Goal: Task Accomplishment & Management: Manage account settings

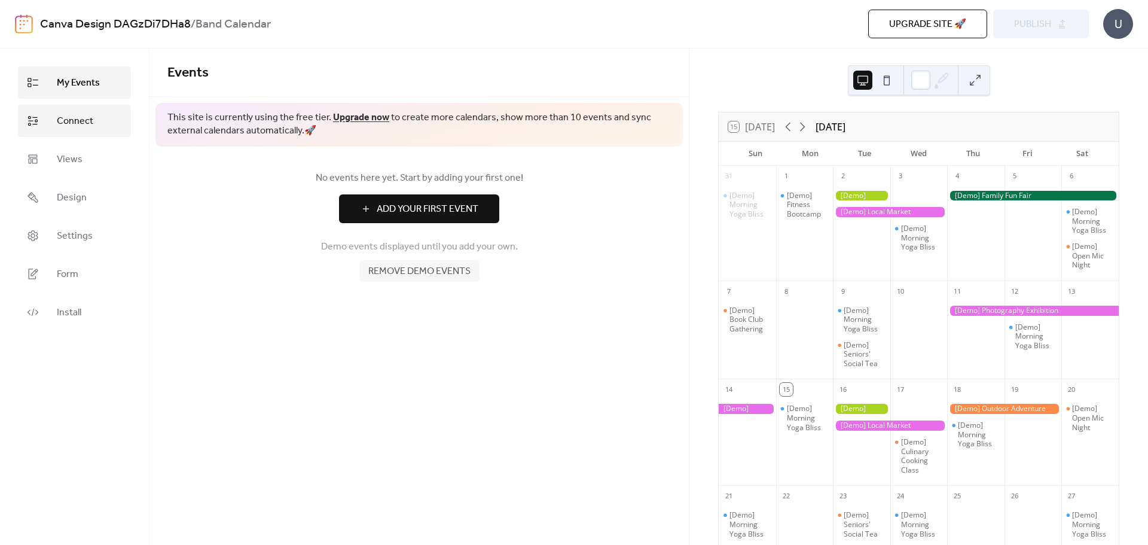
click at [68, 124] on span "Connect" at bounding box center [75, 121] width 36 height 14
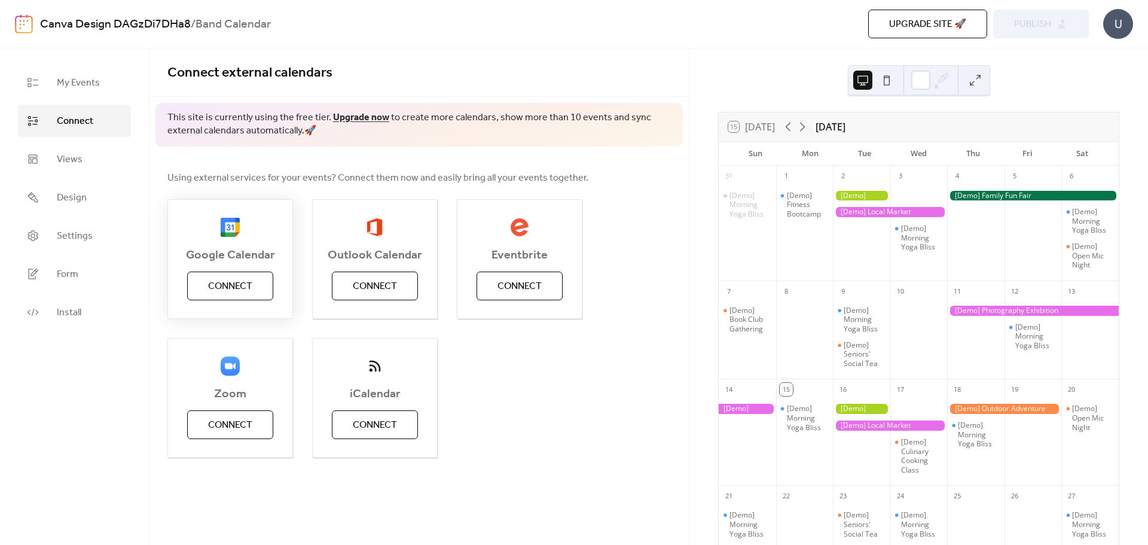
click at [239, 280] on span "Connect" at bounding box center [230, 286] width 44 height 14
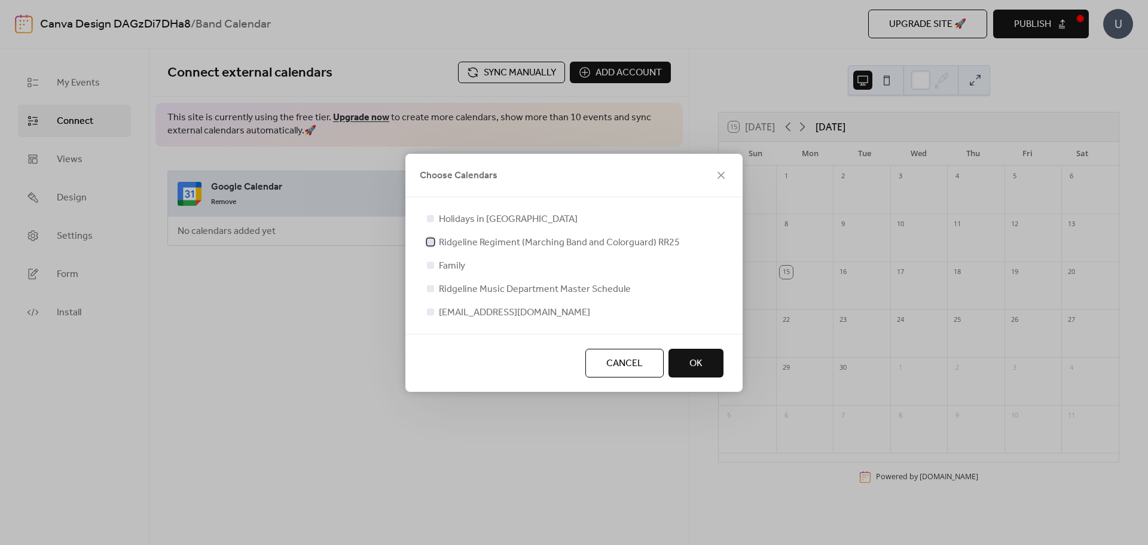
click at [505, 246] on span "Ridgeline Regiment (Marching Band and Colorguard) RR25" at bounding box center [559, 243] width 241 height 14
click at [453, 288] on span "Ridgeline Music Department Master Schedule" at bounding box center [535, 289] width 192 height 14
click at [429, 291] on div at bounding box center [430, 288] width 7 height 7
click at [429, 288] on div at bounding box center [430, 288] width 7 height 7
click at [429, 239] on icon at bounding box center [430, 241] width 5 height 5
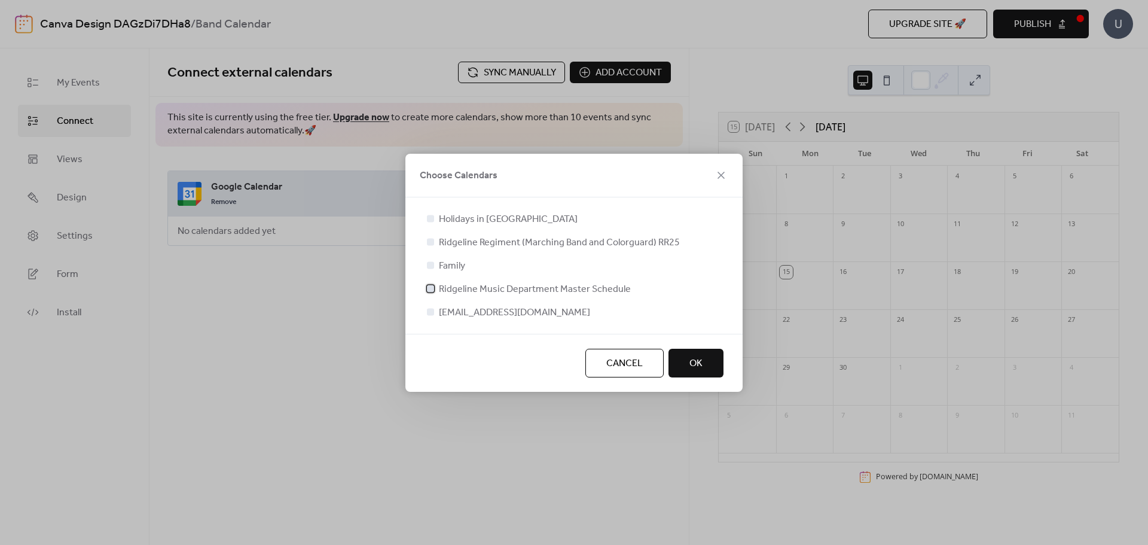
click at [433, 286] on div at bounding box center [430, 288] width 7 height 7
click at [693, 356] on span "OK" at bounding box center [695, 363] width 13 height 14
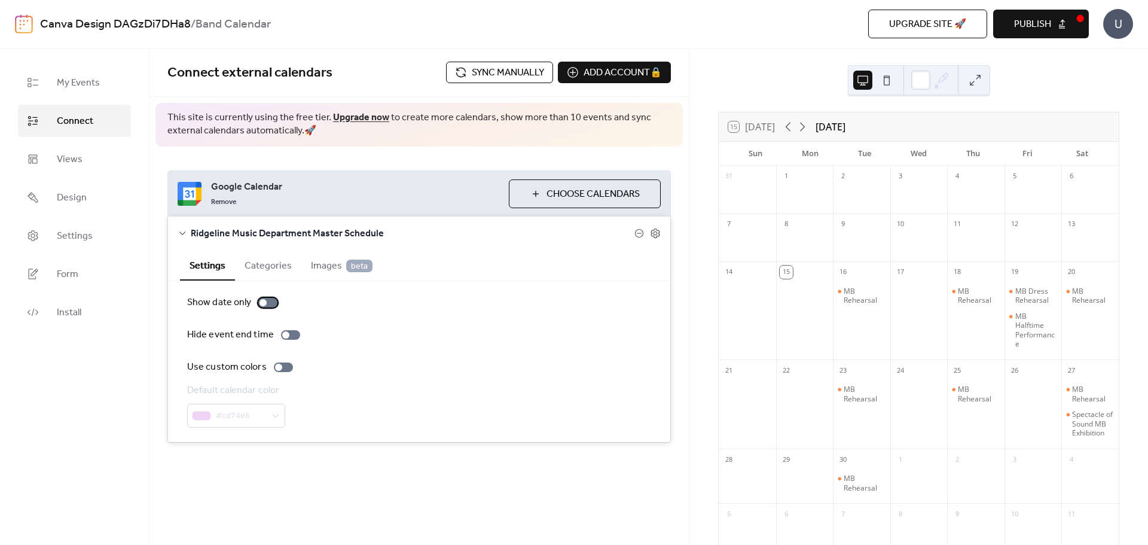
click at [268, 304] on div at bounding box center [267, 303] width 19 height 10
click at [269, 304] on div at bounding box center [272, 302] width 7 height 7
click at [273, 273] on button "Categories" at bounding box center [268, 264] width 66 height 29
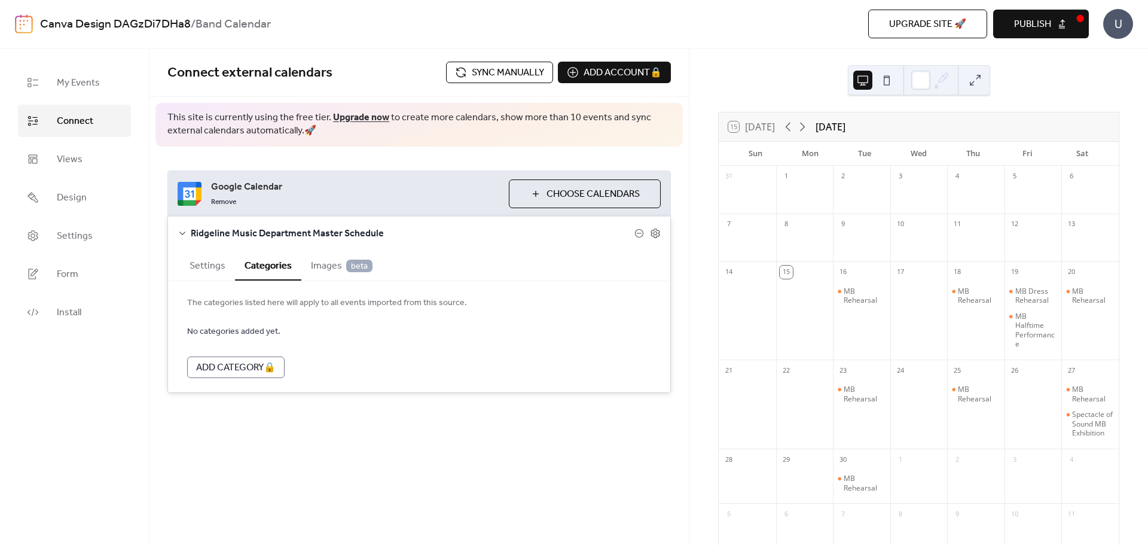
click at [219, 271] on button "Settings" at bounding box center [207, 264] width 55 height 29
click at [1030, 36] on button "Publish" at bounding box center [1041, 24] width 96 height 29
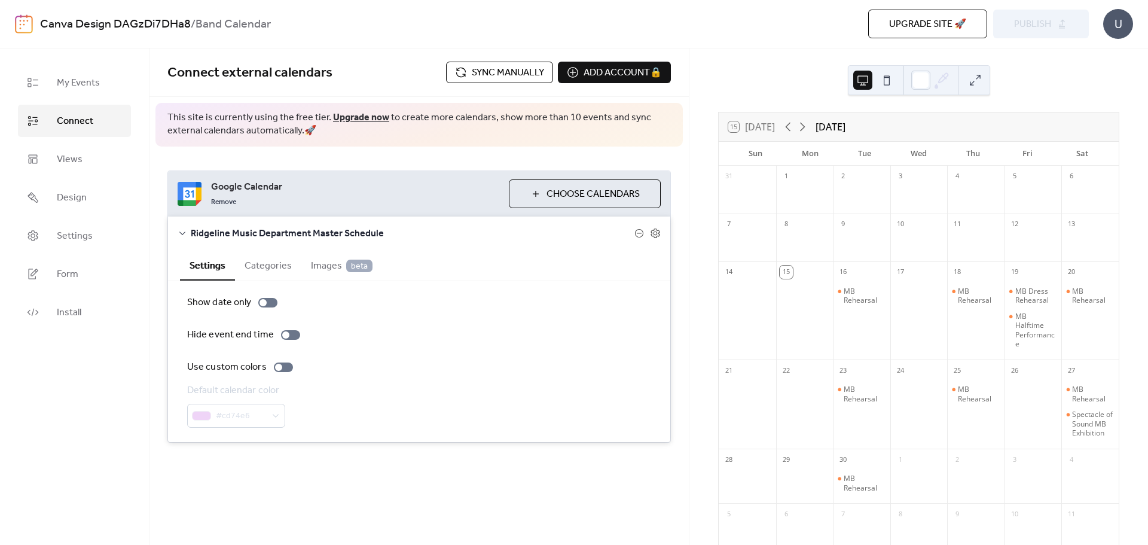
click at [318, 267] on span "Images beta" at bounding box center [342, 266] width 62 height 14
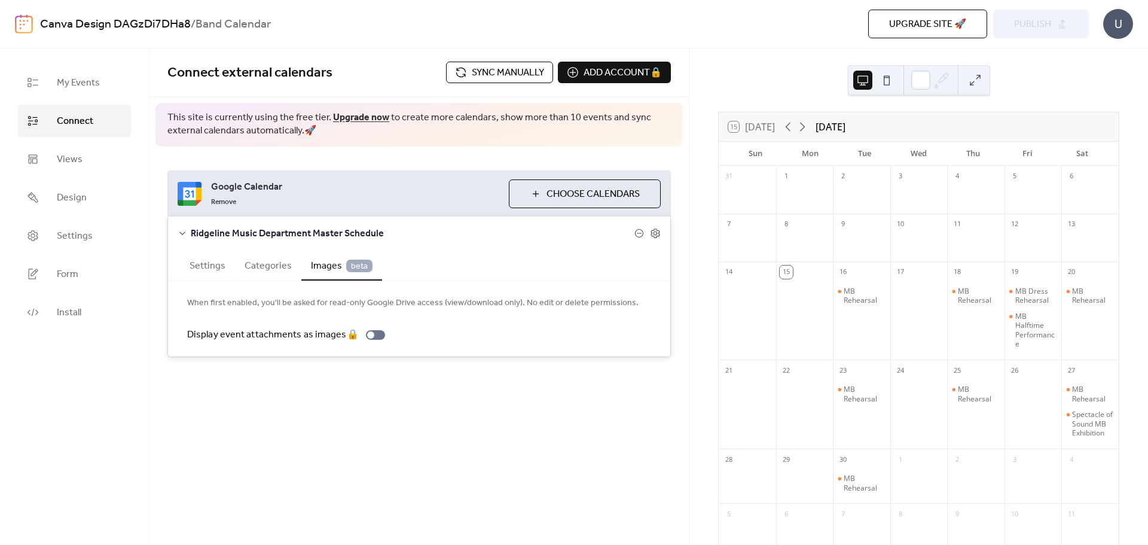
click at [201, 267] on button "Settings" at bounding box center [207, 264] width 55 height 29
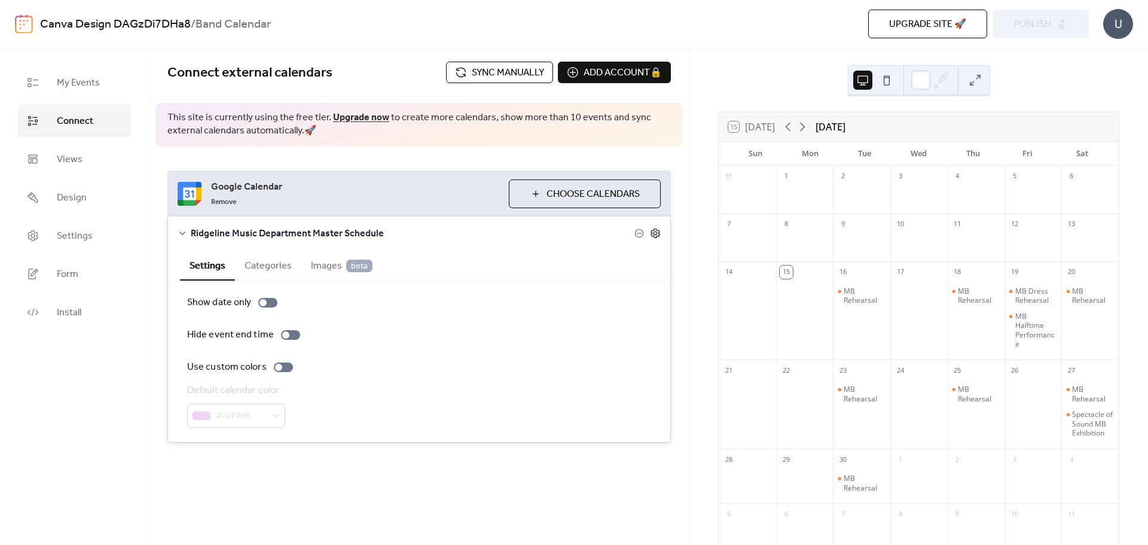
click at [653, 234] on icon at bounding box center [655, 233] width 11 height 11
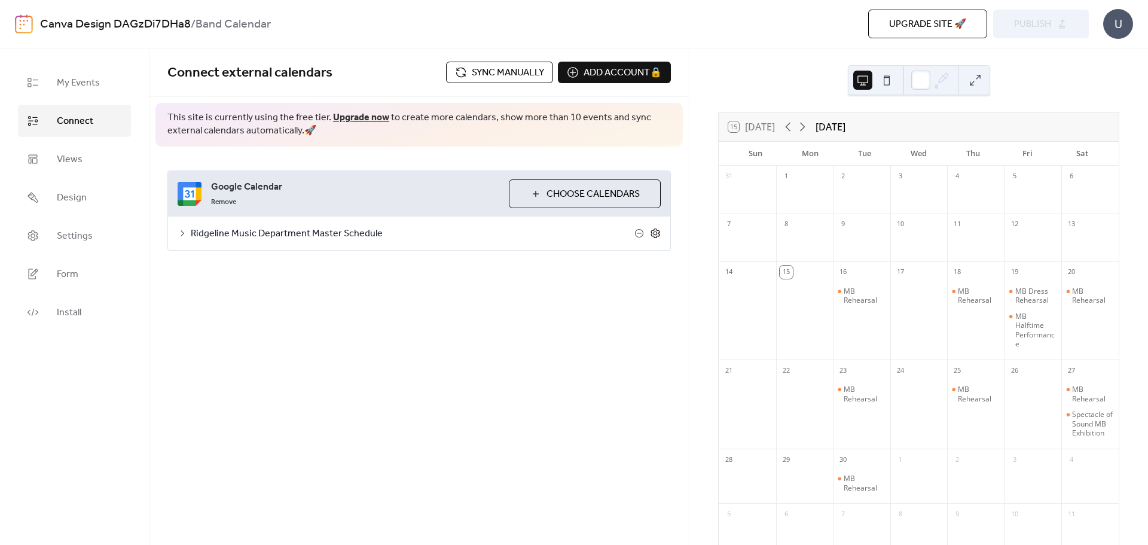
click at [653, 234] on icon at bounding box center [655, 233] width 11 height 11
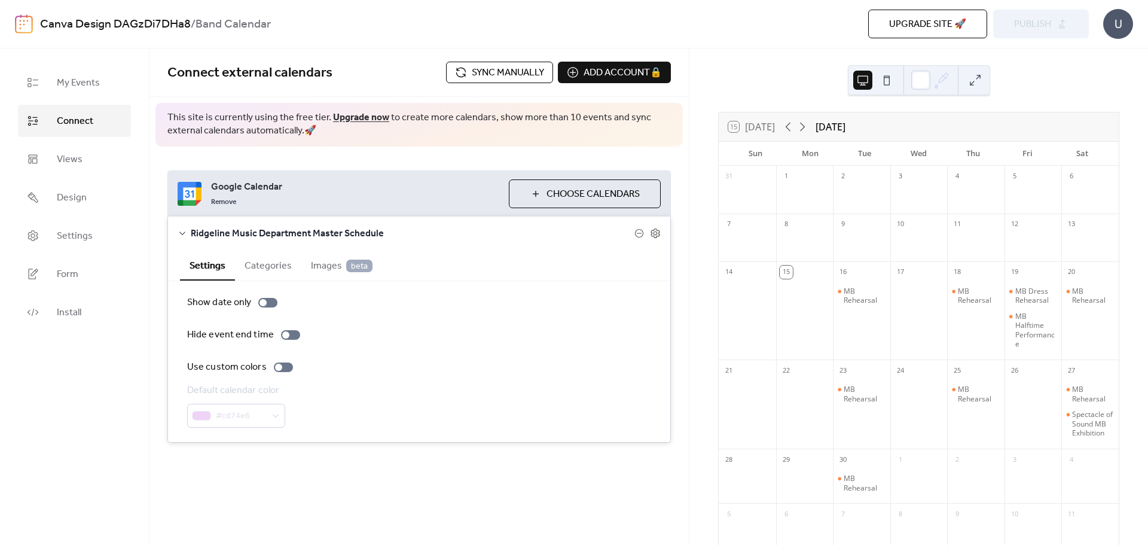
click at [892, 83] on button at bounding box center [886, 80] width 19 height 19
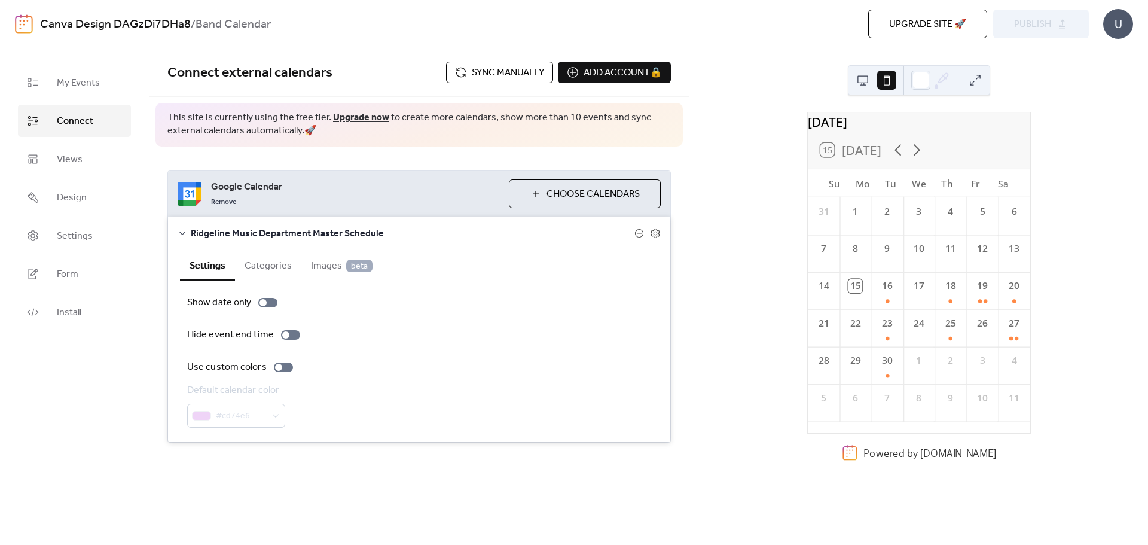
click at [862, 81] on button at bounding box center [862, 80] width 19 height 19
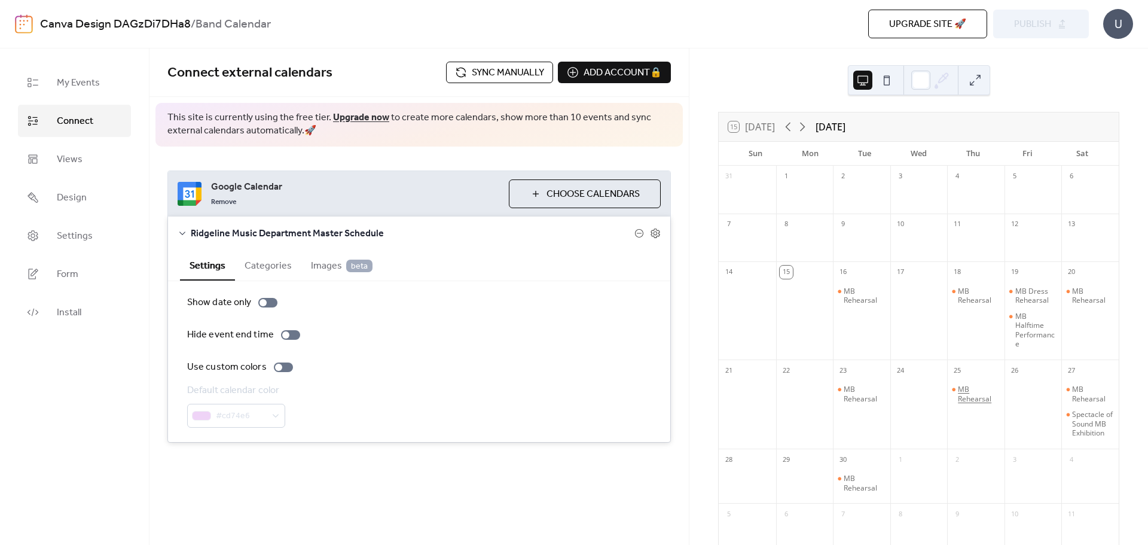
scroll to position [71, 0]
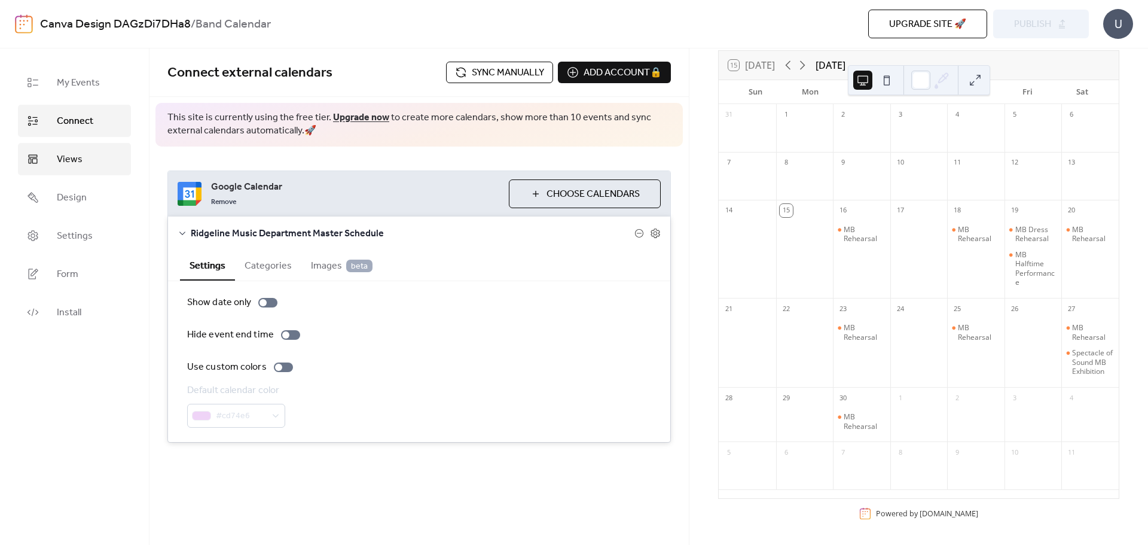
click at [81, 158] on span "Views" at bounding box center [70, 159] width 26 height 14
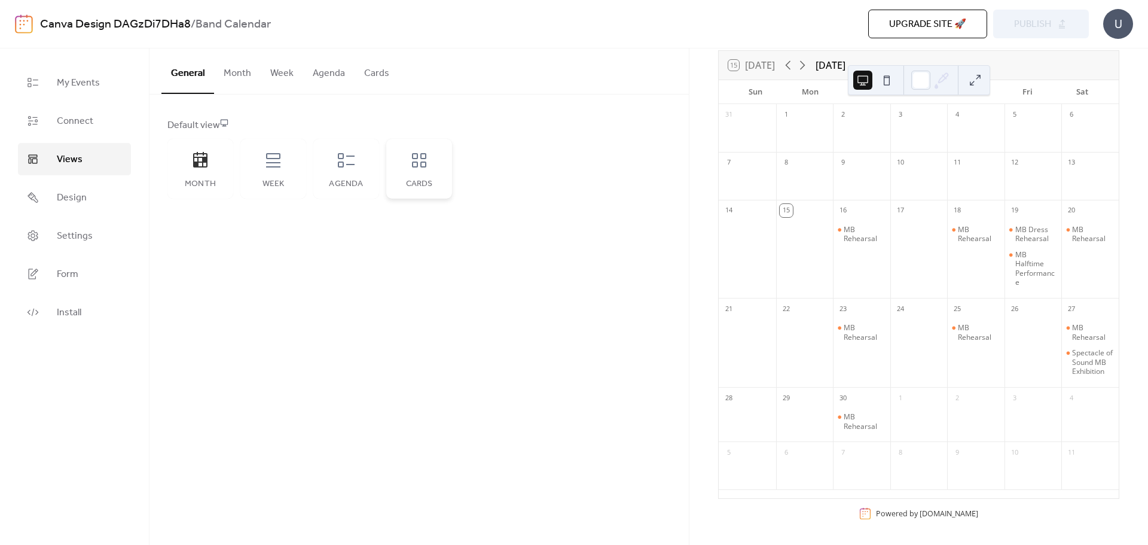
click at [413, 154] on icon at bounding box center [419, 160] width 14 height 14
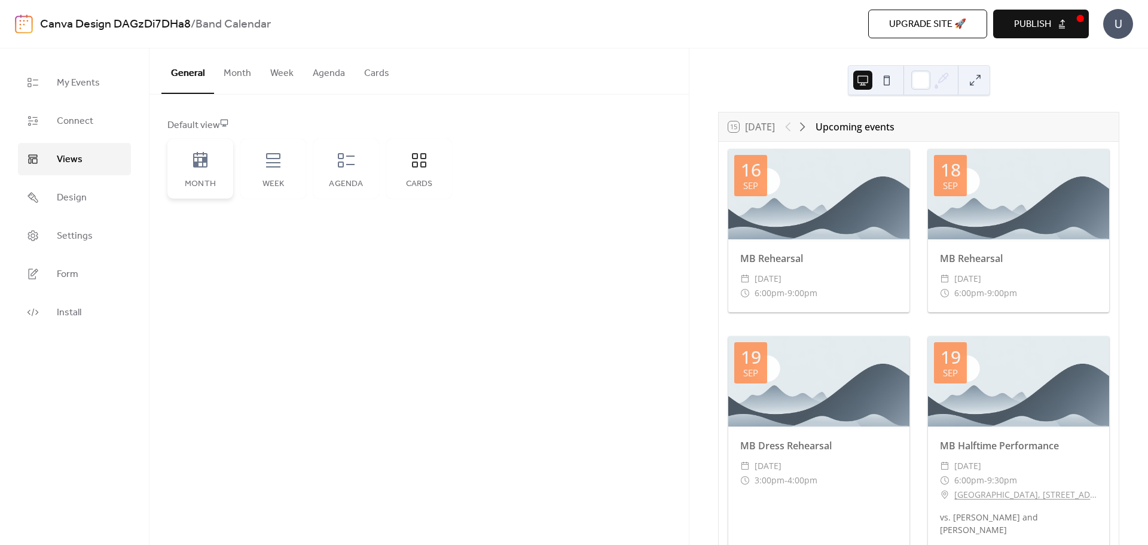
click at [200, 175] on div "Month" at bounding box center [200, 169] width 66 height 60
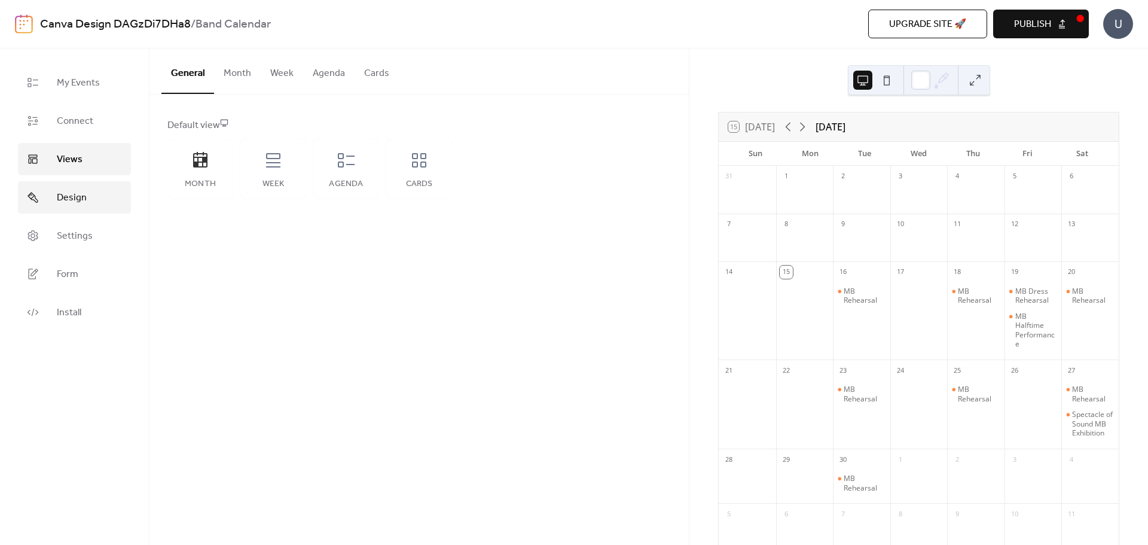
click at [81, 197] on span "Design" at bounding box center [72, 198] width 30 height 14
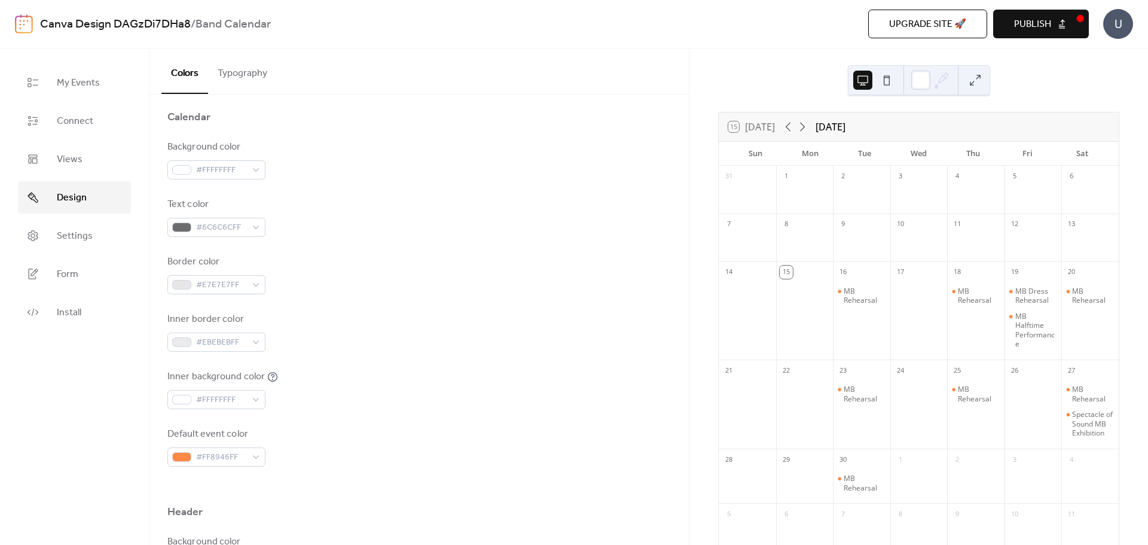
scroll to position [179, 0]
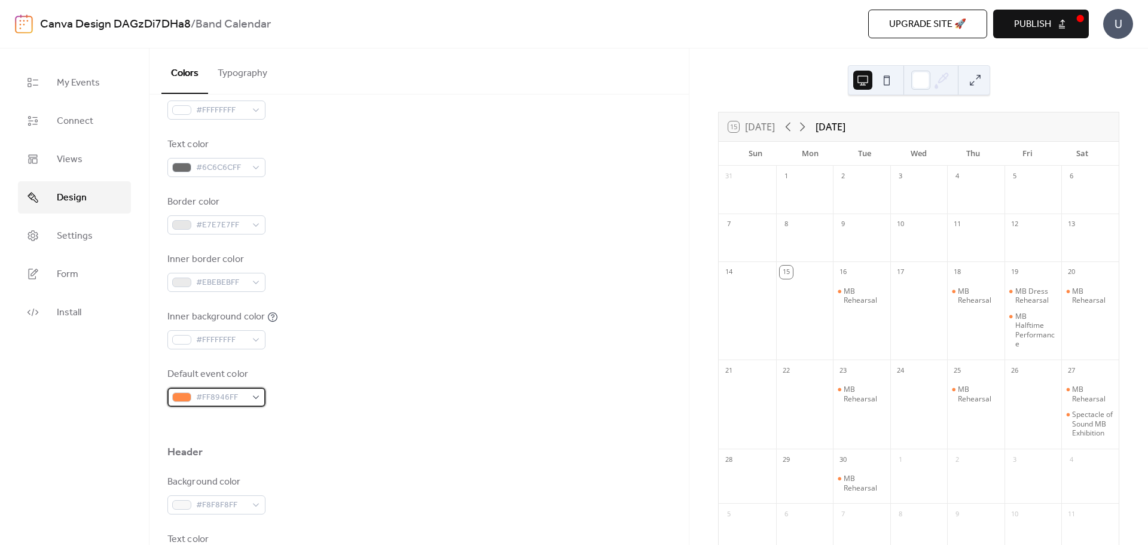
click at [230, 397] on span "#FF8946FF" at bounding box center [221, 397] width 50 height 14
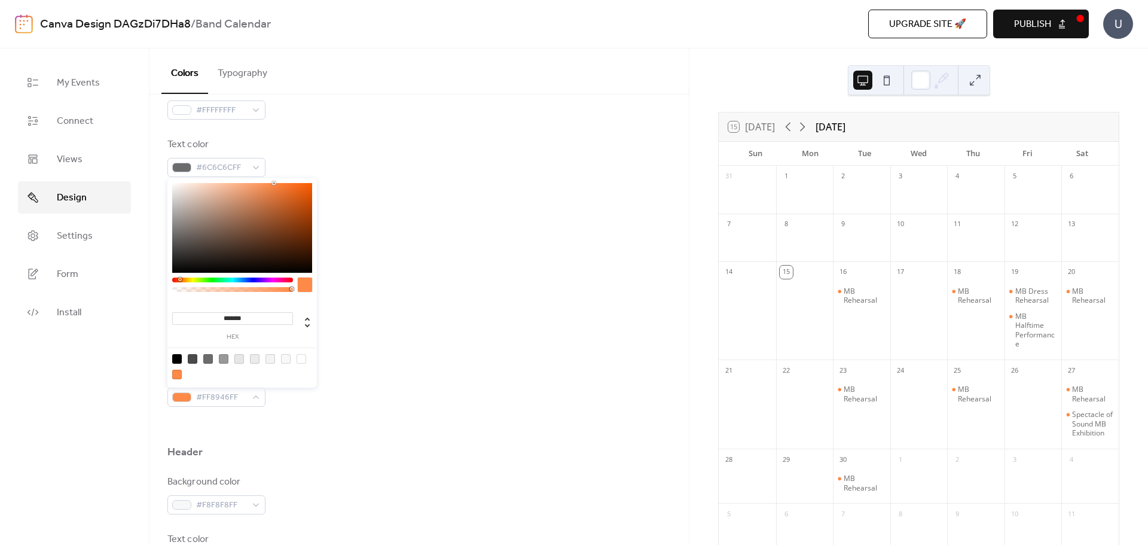
click at [213, 280] on div at bounding box center [232, 279] width 121 height 5
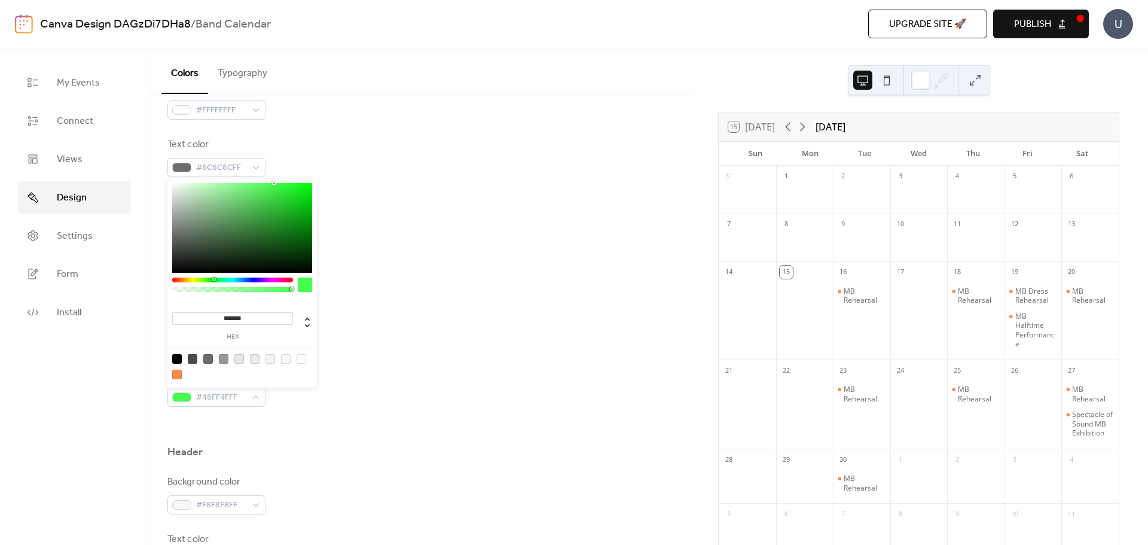
click at [201, 233] on div at bounding box center [242, 228] width 140 height 90
click at [218, 222] on div at bounding box center [242, 228] width 140 height 90
click at [228, 210] on div at bounding box center [242, 228] width 140 height 90
type input "*******"
click at [228, 228] on div at bounding box center [242, 228] width 140 height 90
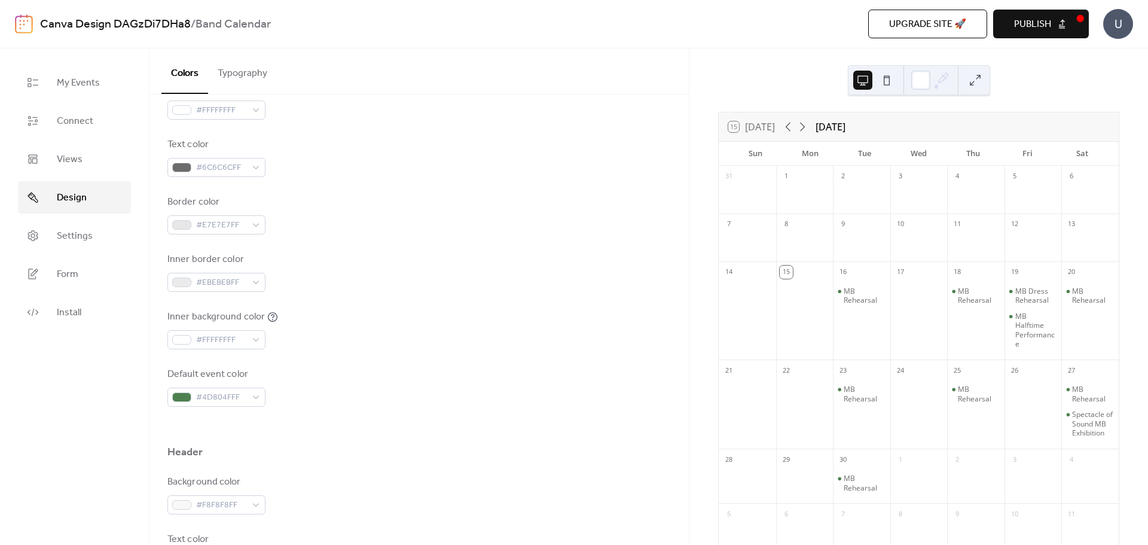
click at [351, 402] on div "Default event color #4D804FFF" at bounding box center [418, 386] width 503 height 39
click at [254, 226] on div "#E7E7E7FF" at bounding box center [216, 224] width 98 height 19
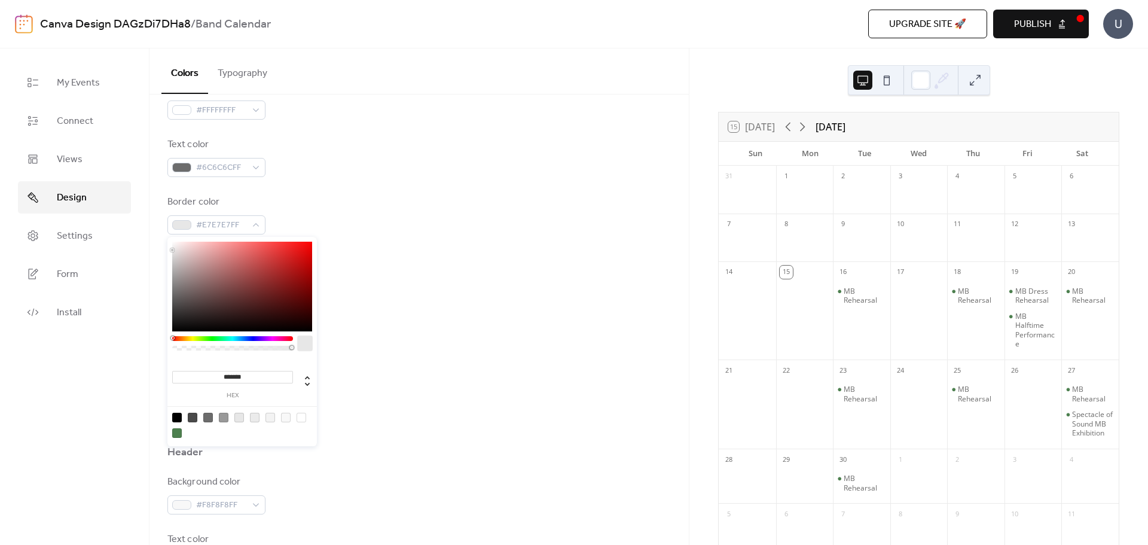
click at [175, 435] on div at bounding box center [177, 433] width 10 height 10
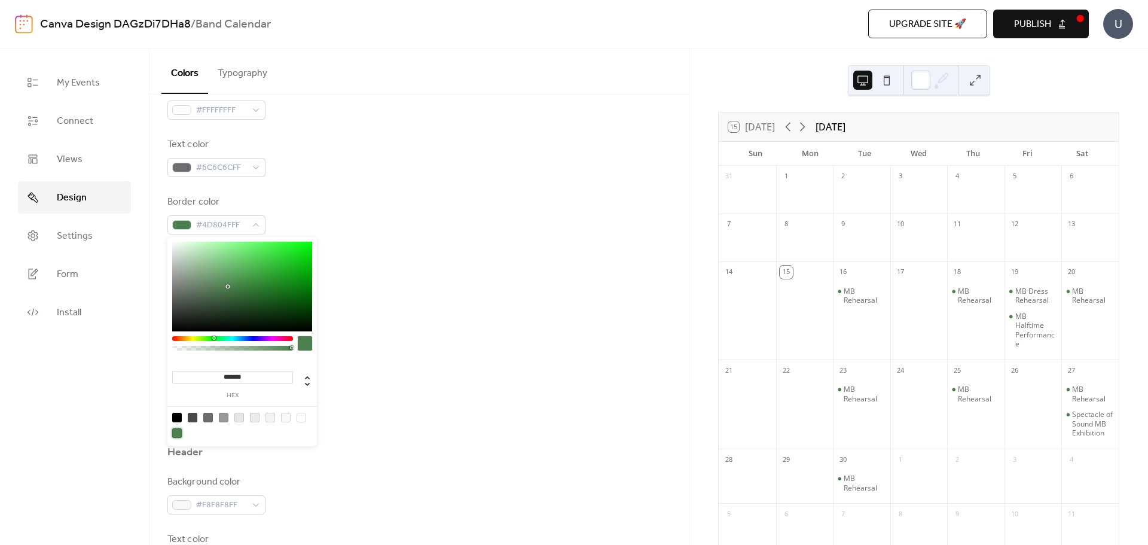
type input "*******"
click at [374, 335] on div "Inner background color #FFFFFFFF" at bounding box center [418, 329] width 503 height 39
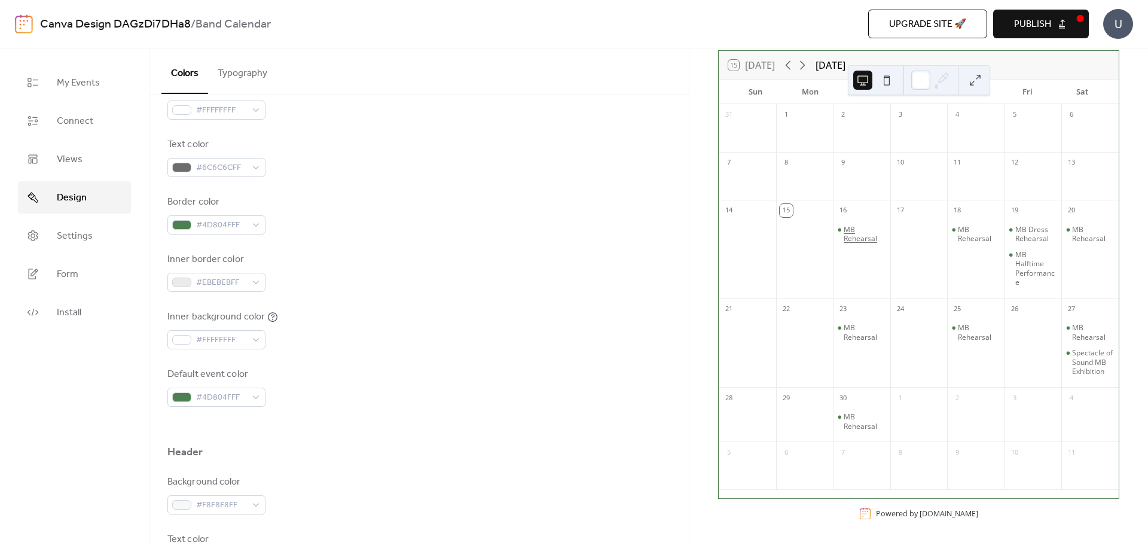
scroll to position [0, 0]
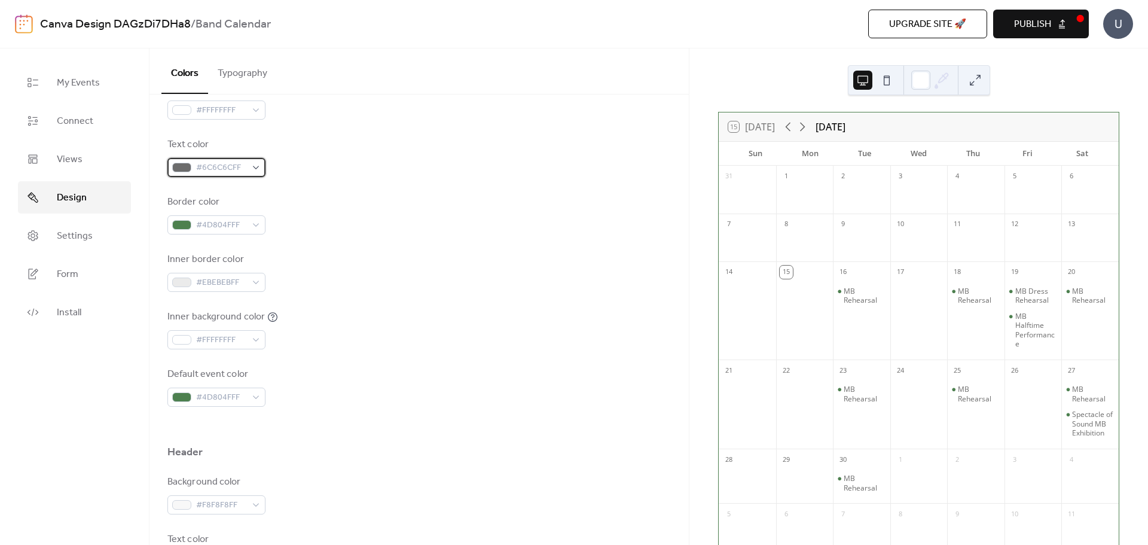
click at [226, 176] on div "#6C6C6CFF" at bounding box center [216, 167] width 98 height 19
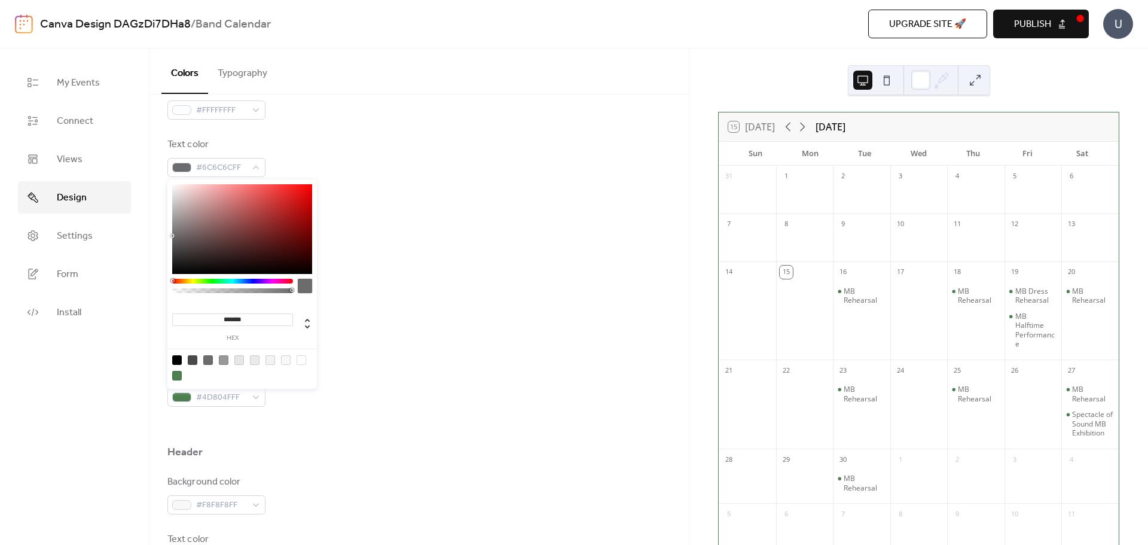
click at [344, 291] on div "Inner border color #EBEBEBFF" at bounding box center [418, 271] width 503 height 39
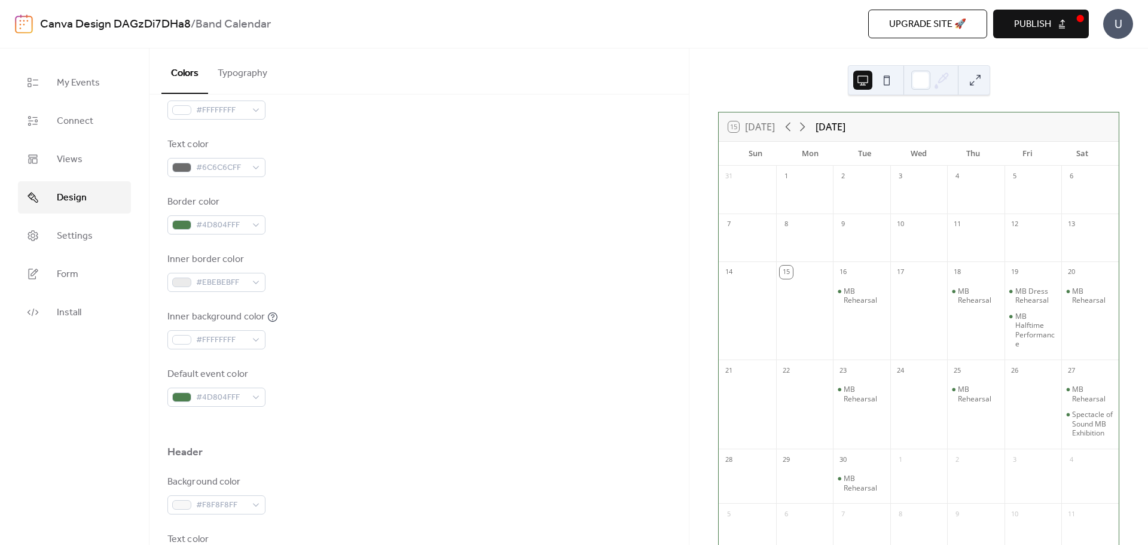
scroll to position [60, 0]
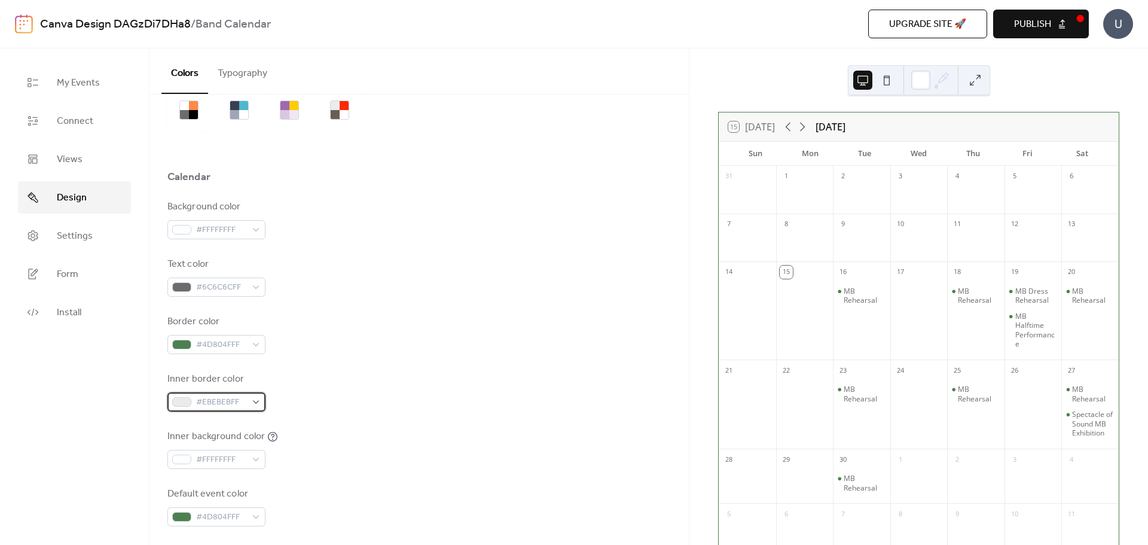
click at [221, 406] on span "#EBEBEBFF" at bounding box center [221, 402] width 50 height 14
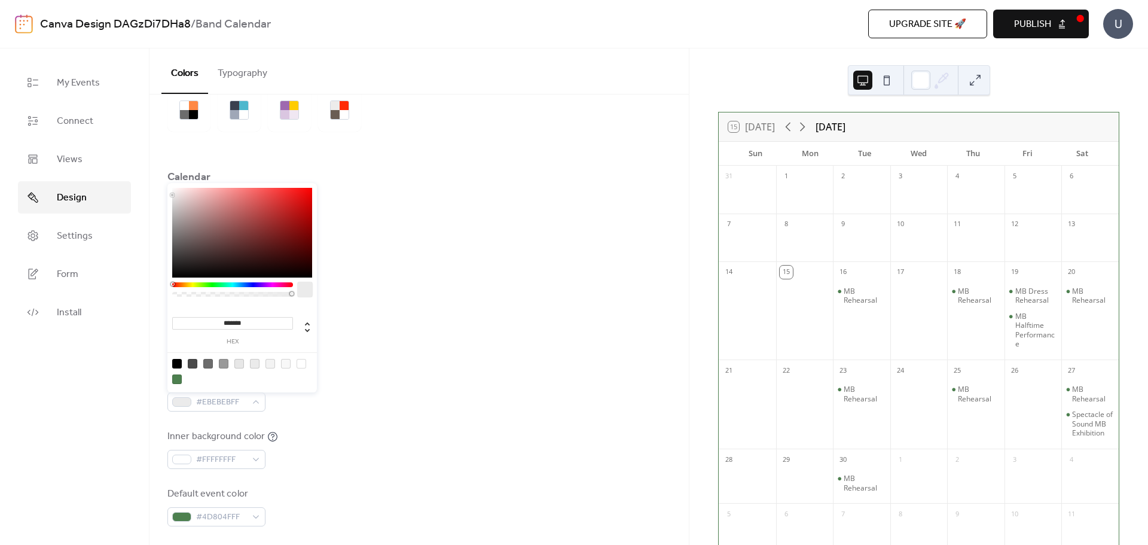
click at [179, 378] on div at bounding box center [177, 379] width 10 height 10
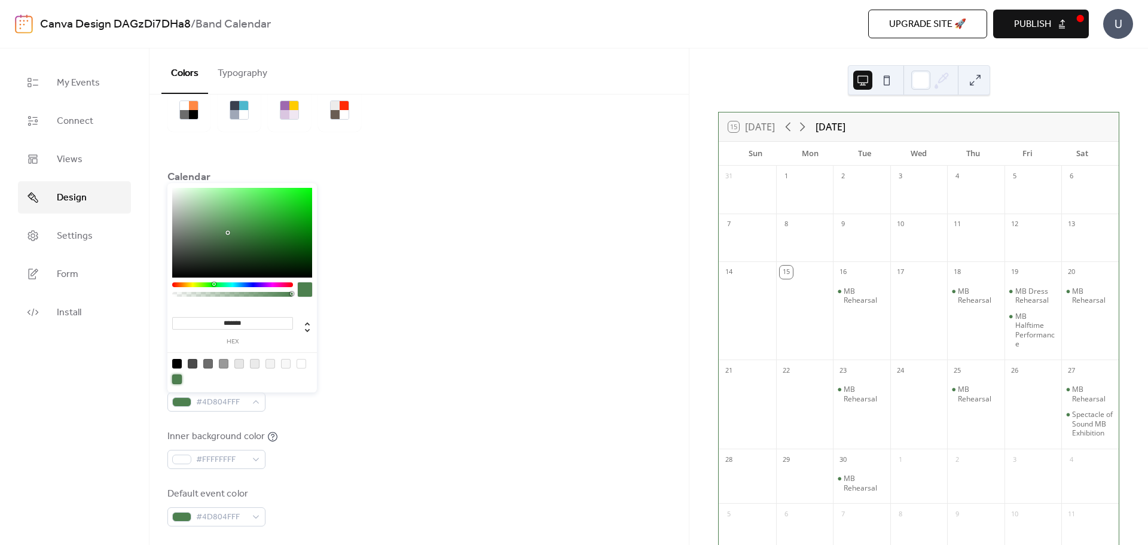
type input "*******"
click at [345, 361] on div "Background color #FFFFFFFF Text color #6C6C6CFF Border color #4D804FFF Inner bo…" at bounding box center [418, 363] width 503 height 326
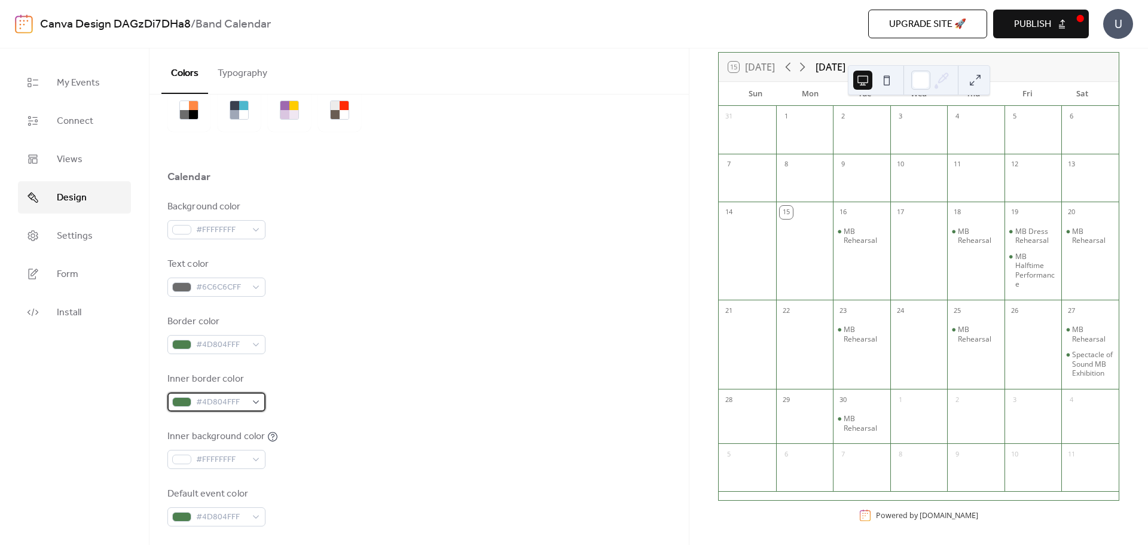
click at [247, 395] on div "#4D804FFF" at bounding box center [216, 401] width 98 height 19
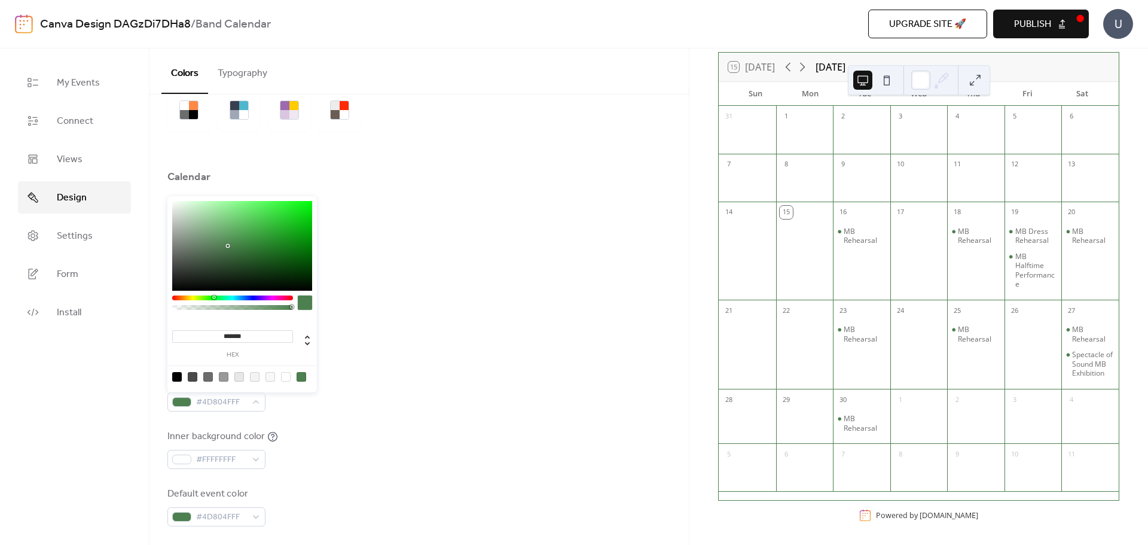
click at [350, 395] on div "Inner border color #4D804FFF" at bounding box center [418, 391] width 503 height 39
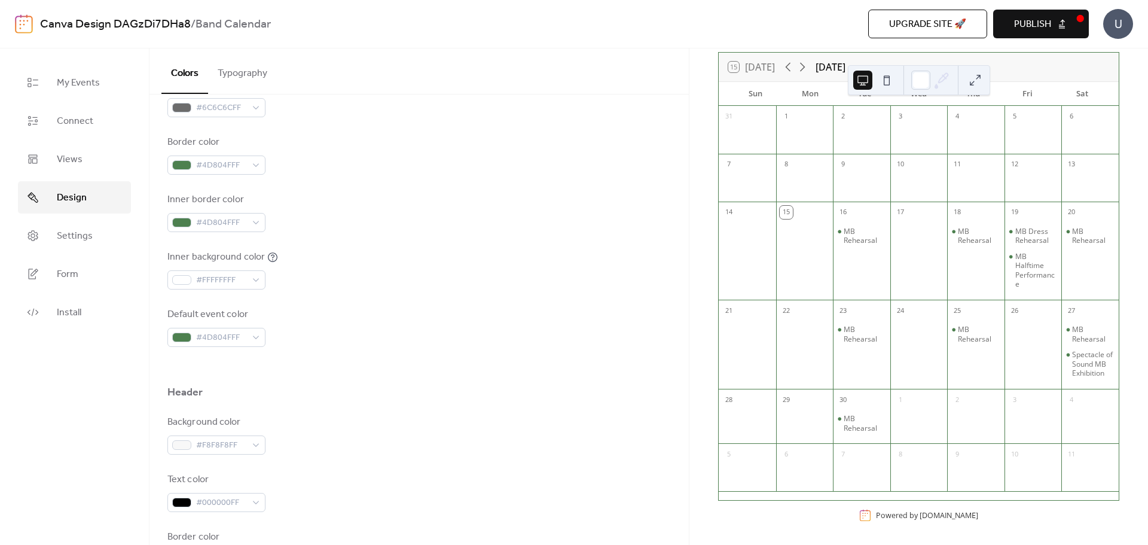
scroll to position [299, 0]
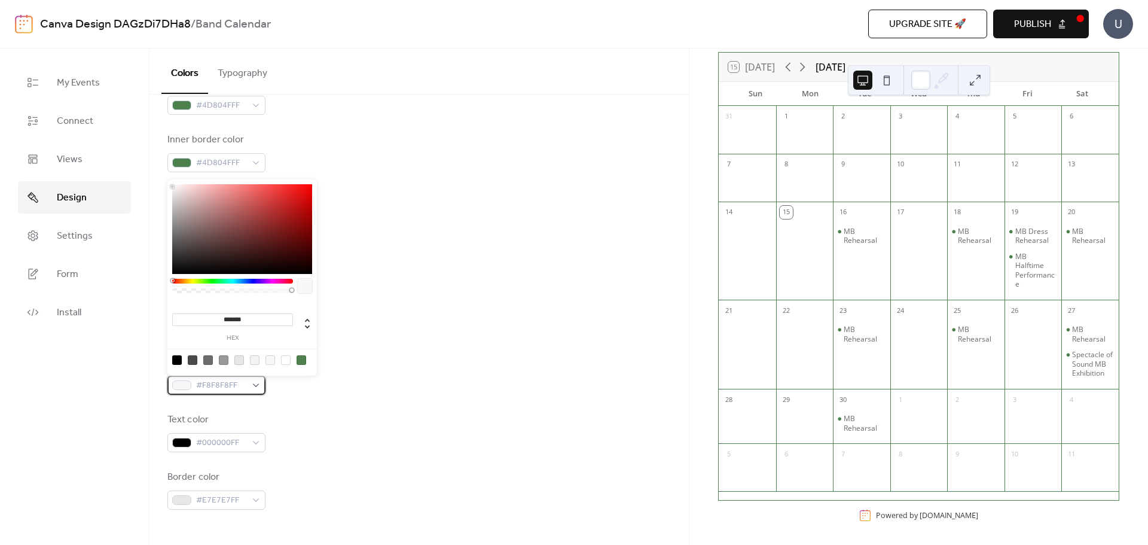
click at [245, 388] on span "#F8F8F8FF" at bounding box center [221, 385] width 50 height 14
click at [298, 359] on div at bounding box center [302, 360] width 10 height 10
type input "*******"
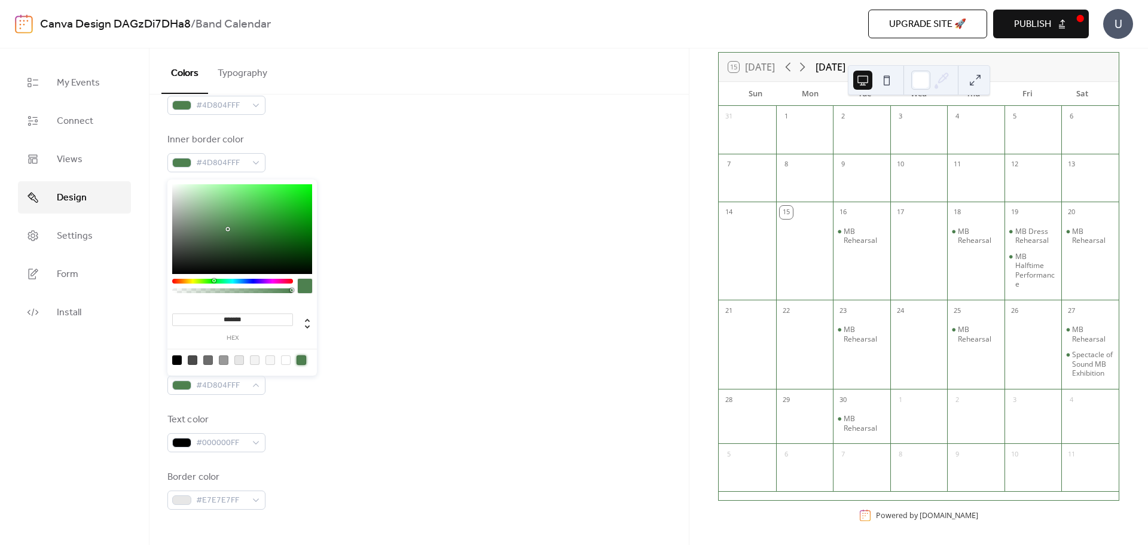
click at [366, 346] on div at bounding box center [418, 351] width 503 height 10
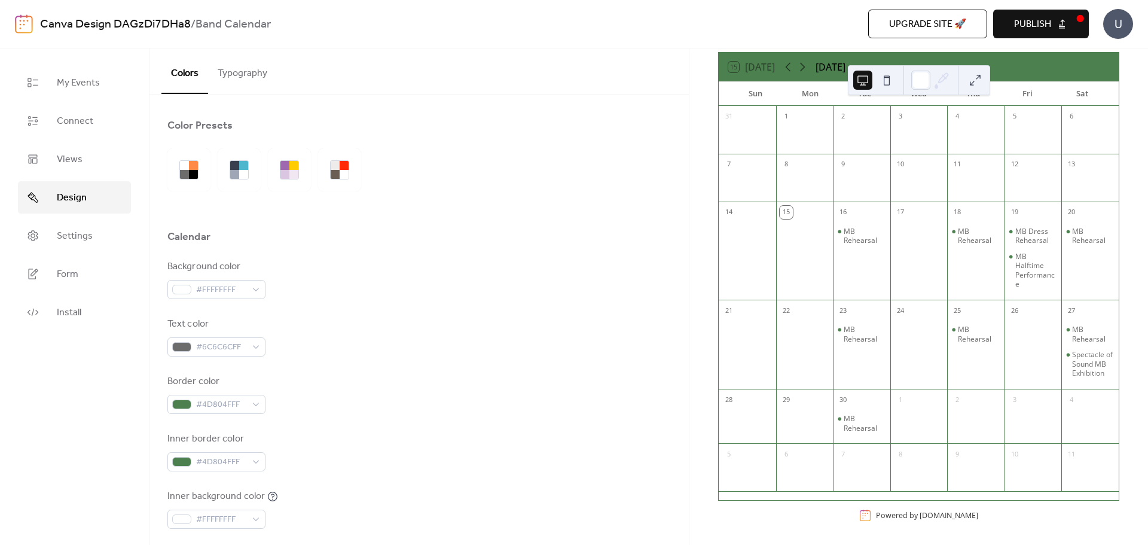
scroll to position [0, 0]
click at [88, 243] on span "Settings" at bounding box center [75, 236] width 36 height 14
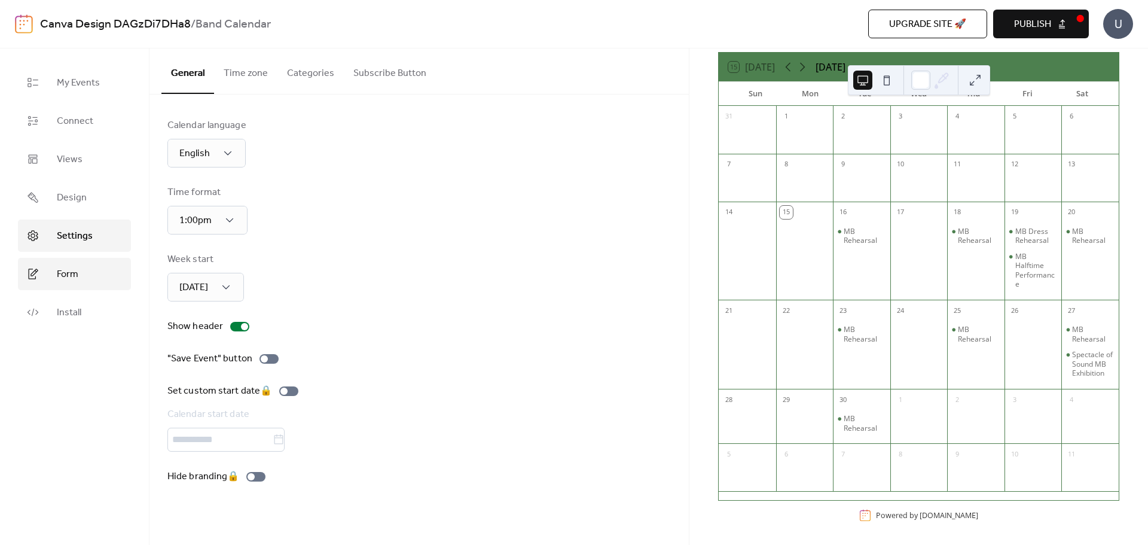
click at [91, 271] on link "Form" at bounding box center [74, 274] width 113 height 32
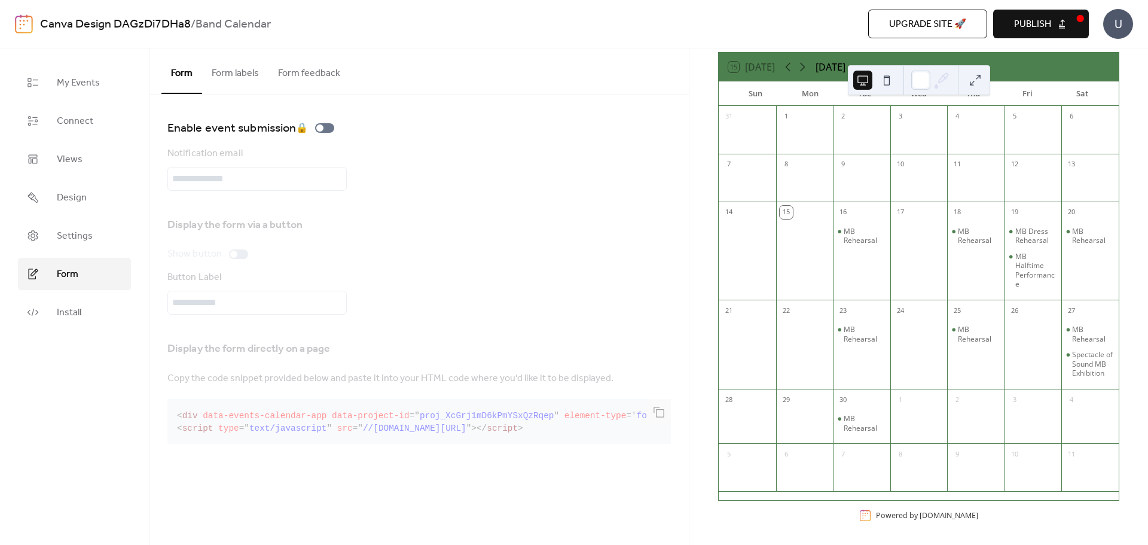
click at [311, 421] on div "Display the form directly on a page Copy the code snippet provided below and pa…" at bounding box center [418, 390] width 503 height 116
click at [332, 418] on div "Display the form directly on a page Copy the code snippet provided below and pa…" at bounding box center [418, 390] width 503 height 116
click at [326, 127] on div "Enable event submission 🔒" at bounding box center [253, 127] width 172 height 19
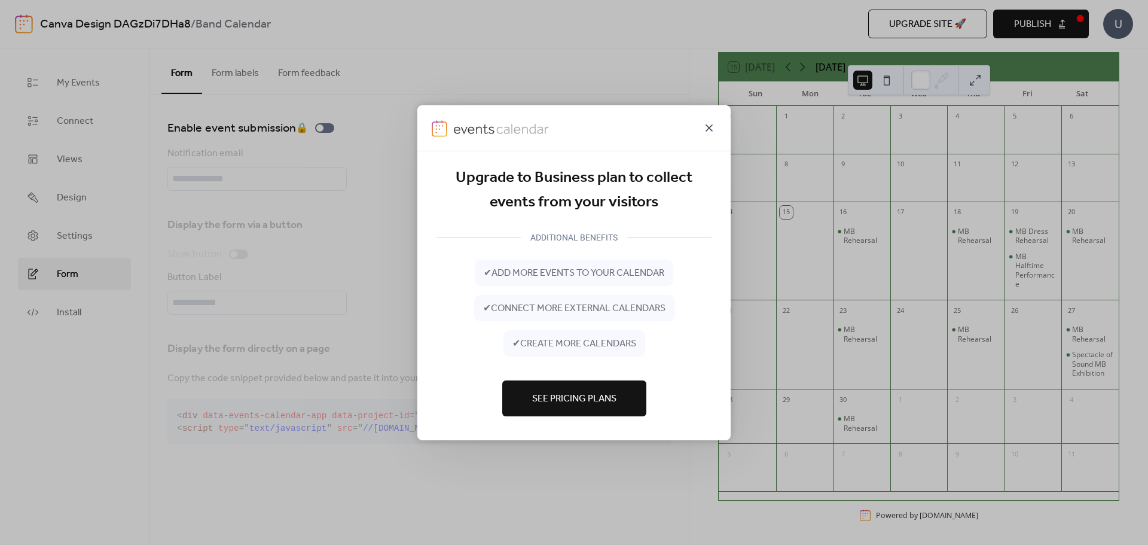
click at [707, 129] on icon at bounding box center [708, 127] width 7 height 7
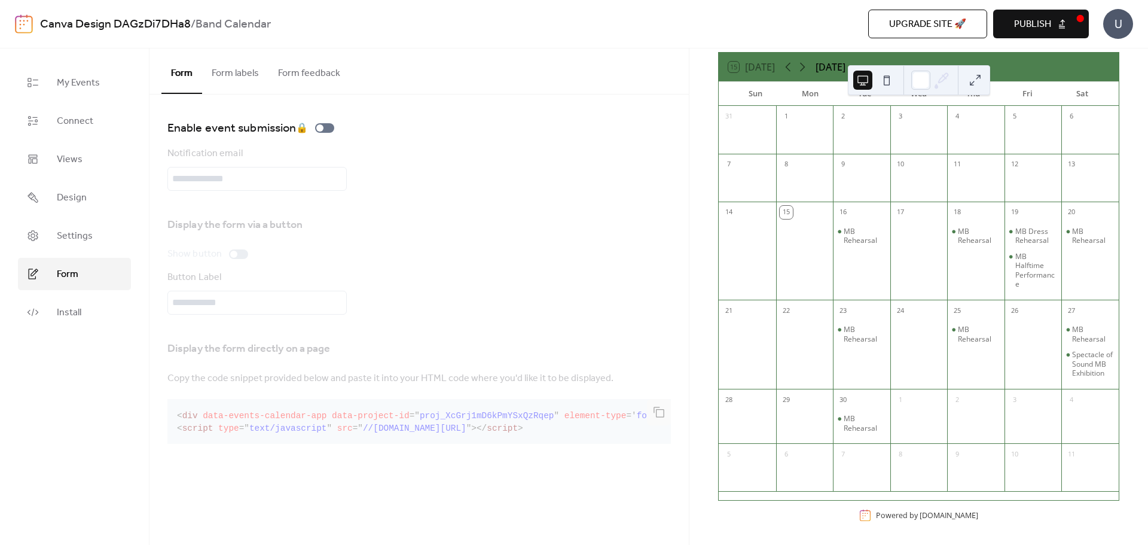
click at [526, 423] on div "Display the form directly on a page Copy the code snippet provided below and pa…" at bounding box center [418, 390] width 503 height 116
click at [54, 316] on link "Install" at bounding box center [74, 312] width 113 height 32
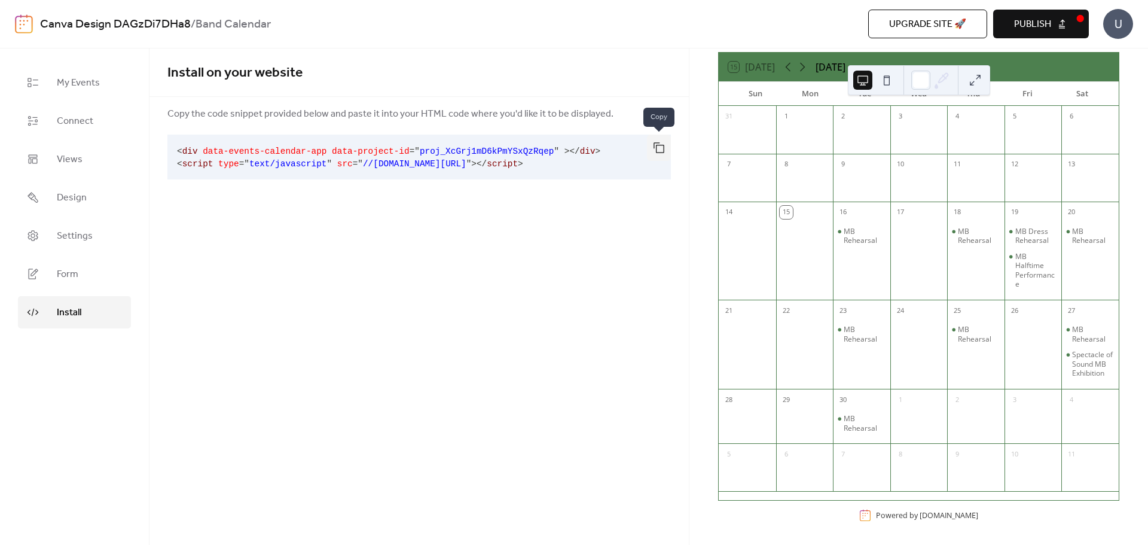
click at [657, 147] on button "button" at bounding box center [659, 148] width 24 height 26
